Goal: Information Seeking & Learning: Learn about a topic

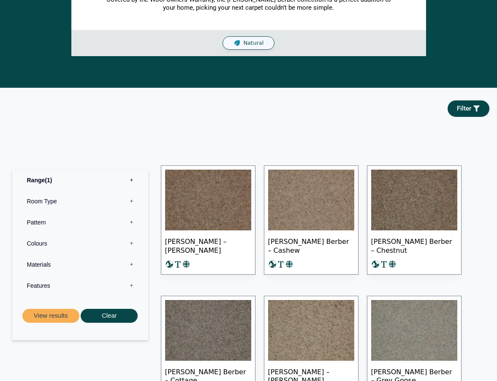
scroll to position [295, 0]
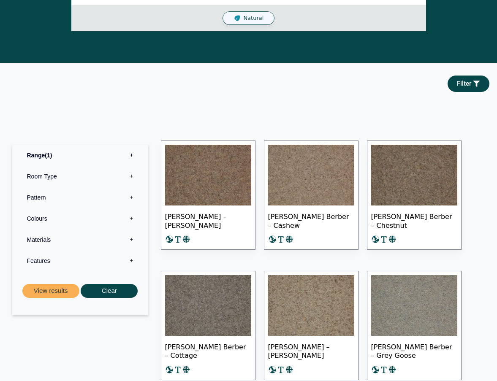
click at [222, 179] on img at bounding box center [208, 175] width 86 height 61
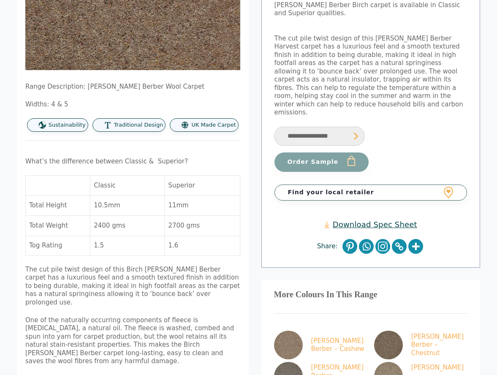
scroll to position [211, 0]
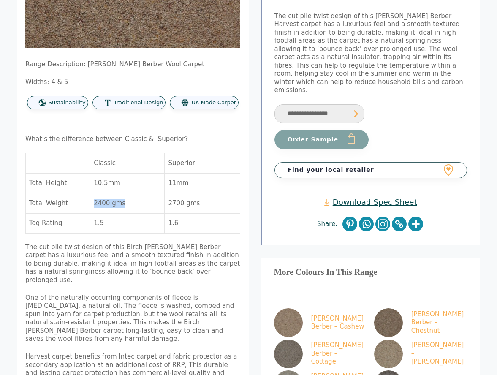
drag, startPoint x: 127, startPoint y: 206, endPoint x: 87, endPoint y: 206, distance: 40.9
click at [87, 206] on tr "Total Weight 2400 gms 2700 gms" at bounding box center [133, 203] width 214 height 20
click at [149, 203] on td "2400 gms" at bounding box center [127, 203] width 74 height 20
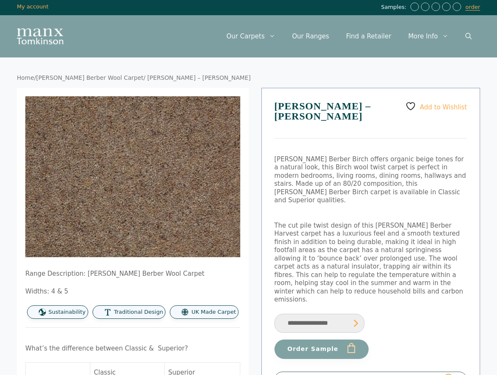
scroll to position [0, 0]
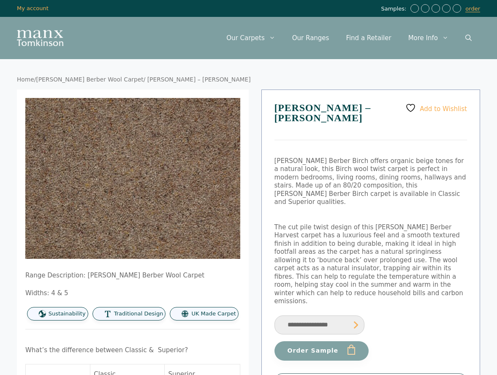
click at [82, 78] on link "[PERSON_NAME] Berber Wool Carpet" at bounding box center [89, 79] width 107 height 7
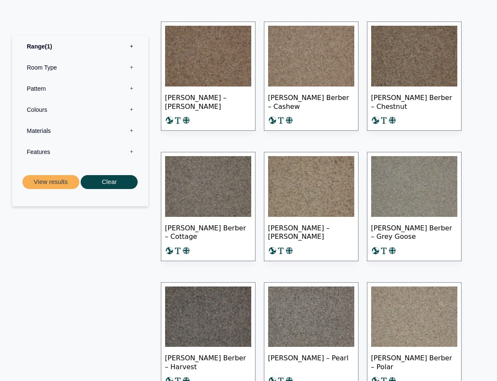
scroll to position [405, 0]
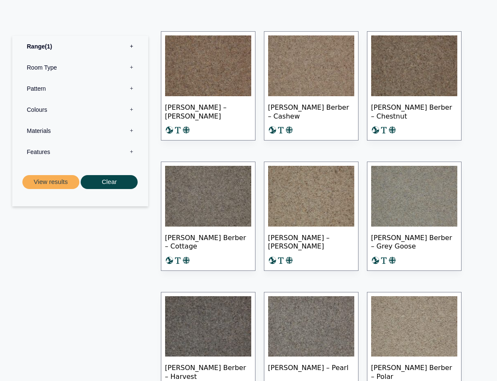
click at [199, 83] on img at bounding box center [208, 65] width 86 height 61
